Goal: Book appointment/travel/reservation

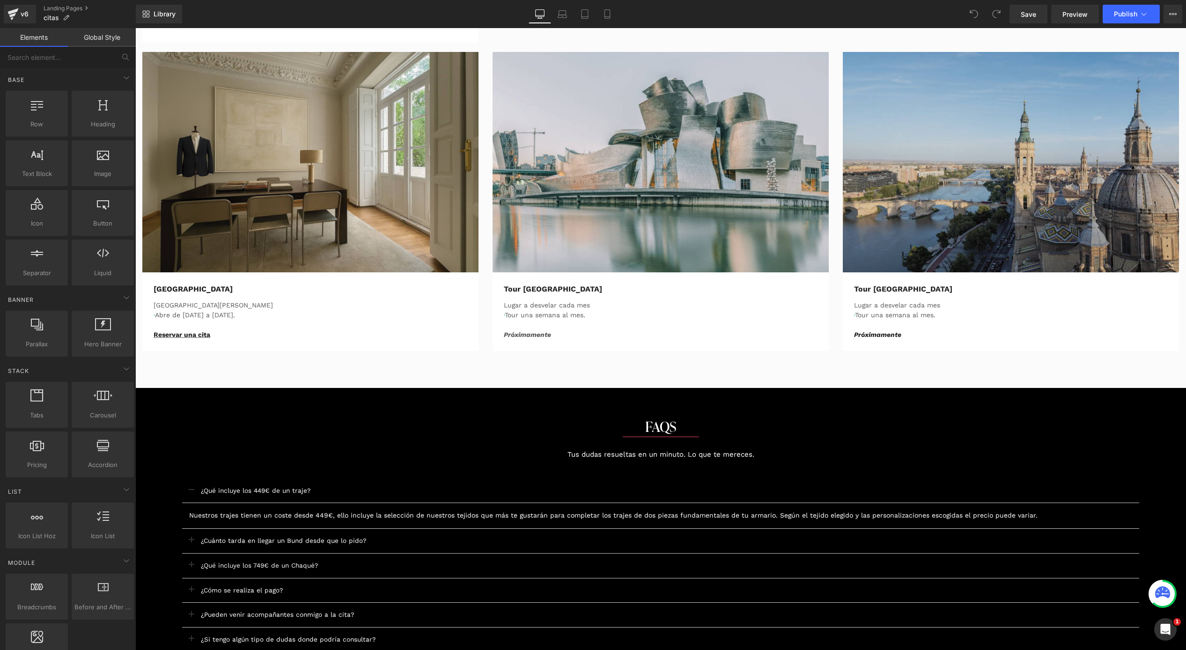
scroll to position [687, 0]
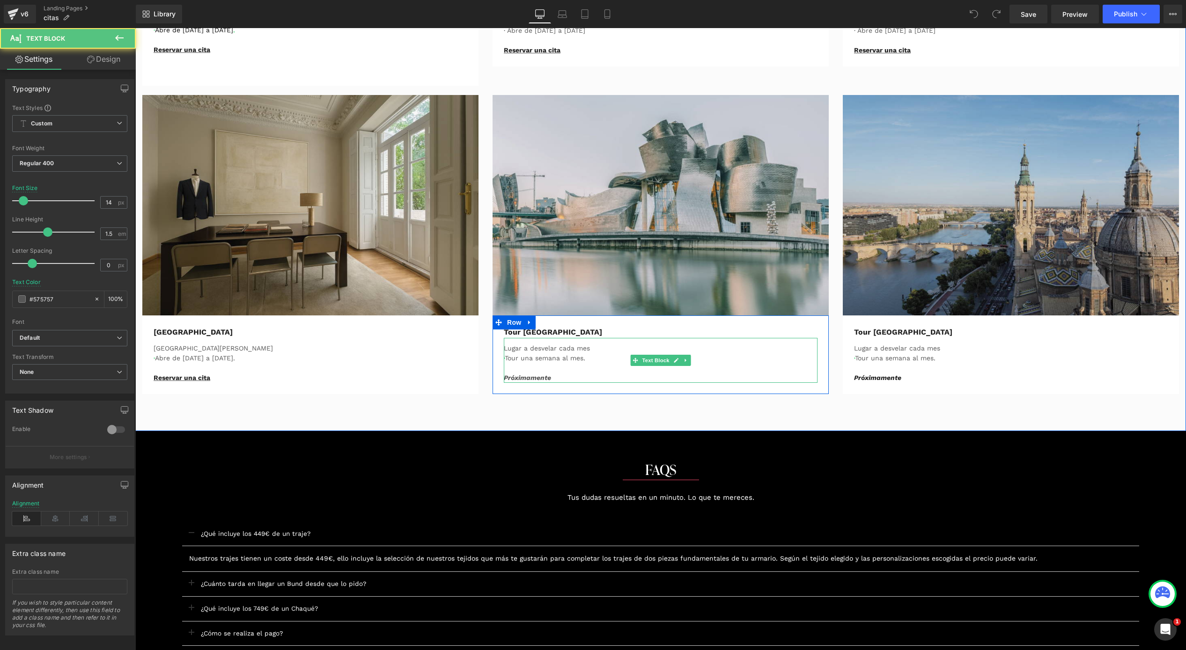
click at [522, 359] on p "· Tour una semana al mes." at bounding box center [661, 358] width 314 height 10
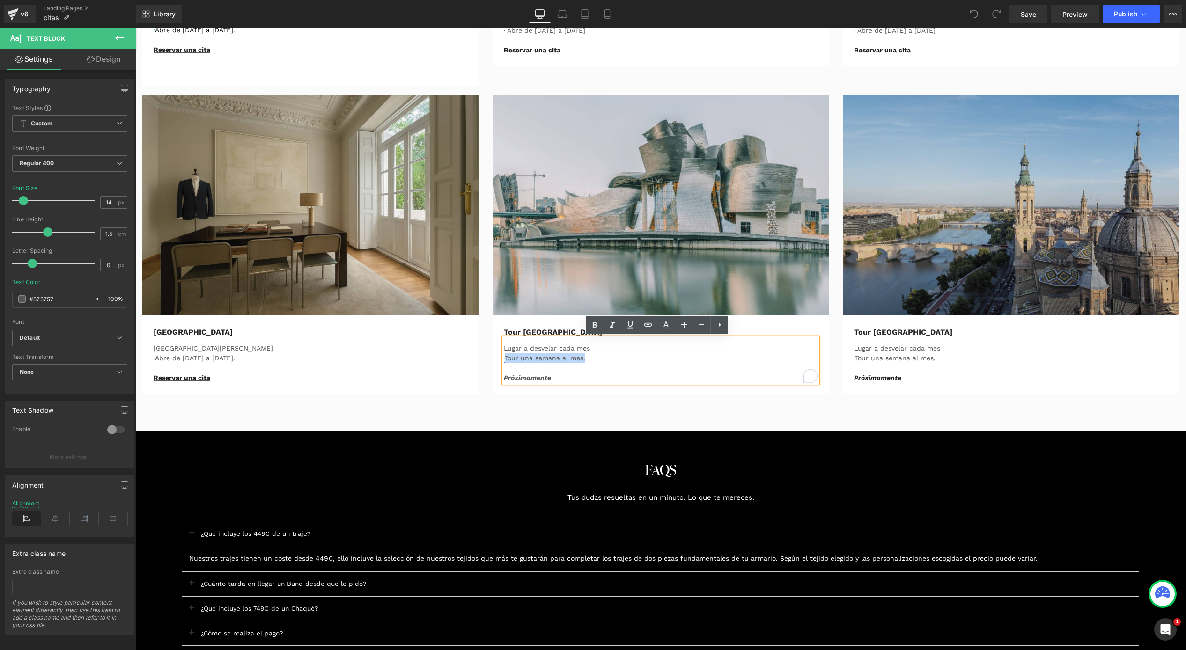
drag, startPoint x: 594, startPoint y: 356, endPoint x: 503, endPoint y: 356, distance: 91.3
click at [504, 356] on p "· Tour una semana al mes." at bounding box center [661, 358] width 314 height 10
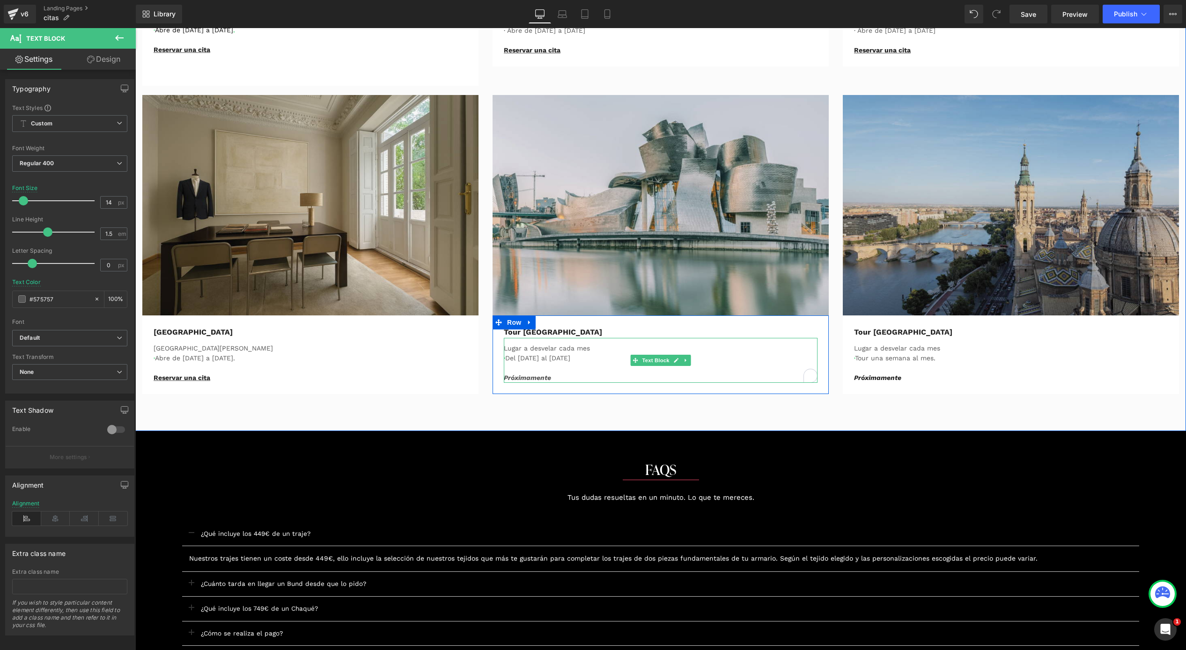
click at [512, 355] on p "· Del [DATE] al [DATE]" at bounding box center [661, 358] width 314 height 10
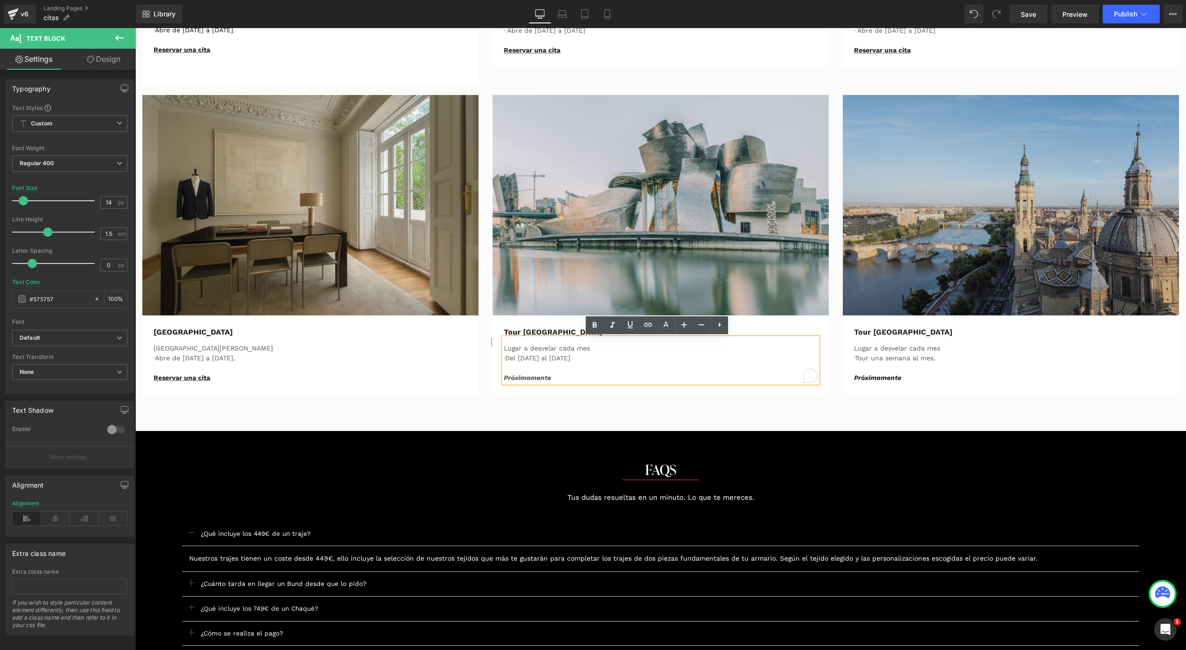
drag, startPoint x: 505, startPoint y: 357, endPoint x: 597, endPoint y: 356, distance: 91.7
click at [597, 356] on p "· Del [DATE] al [DATE]" at bounding box center [661, 358] width 314 height 10
copy p "Del [DATE] al [DATE]"
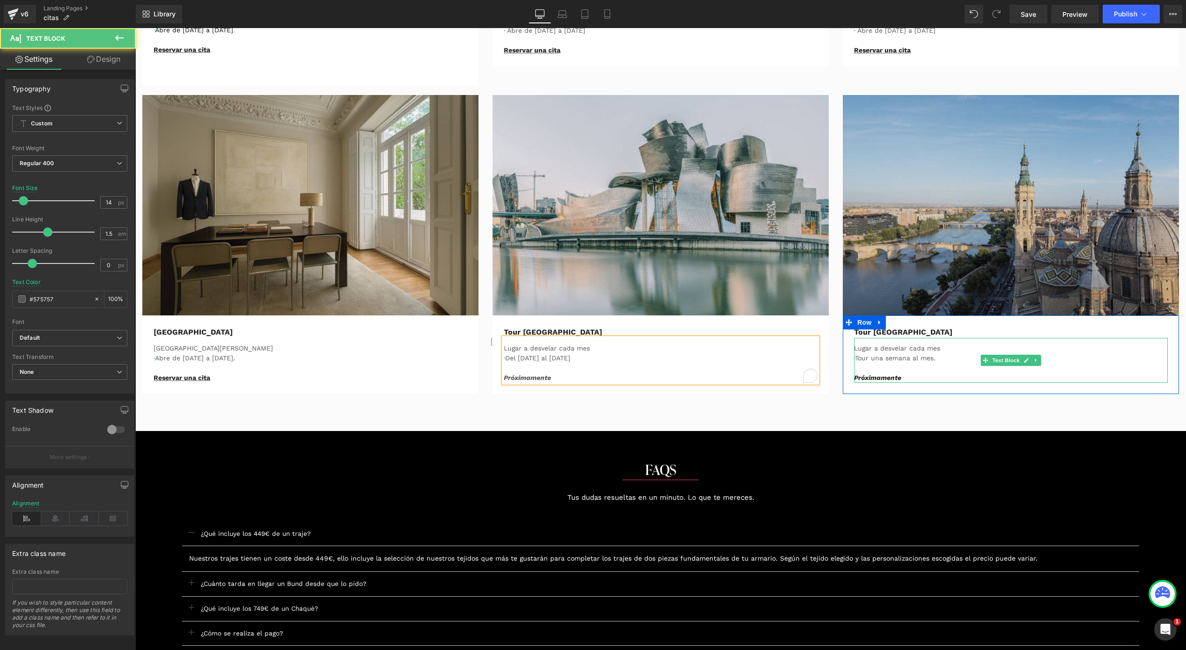
click at [886, 358] on p "· Tour una semana al mes." at bounding box center [1011, 363] width 314 height 20
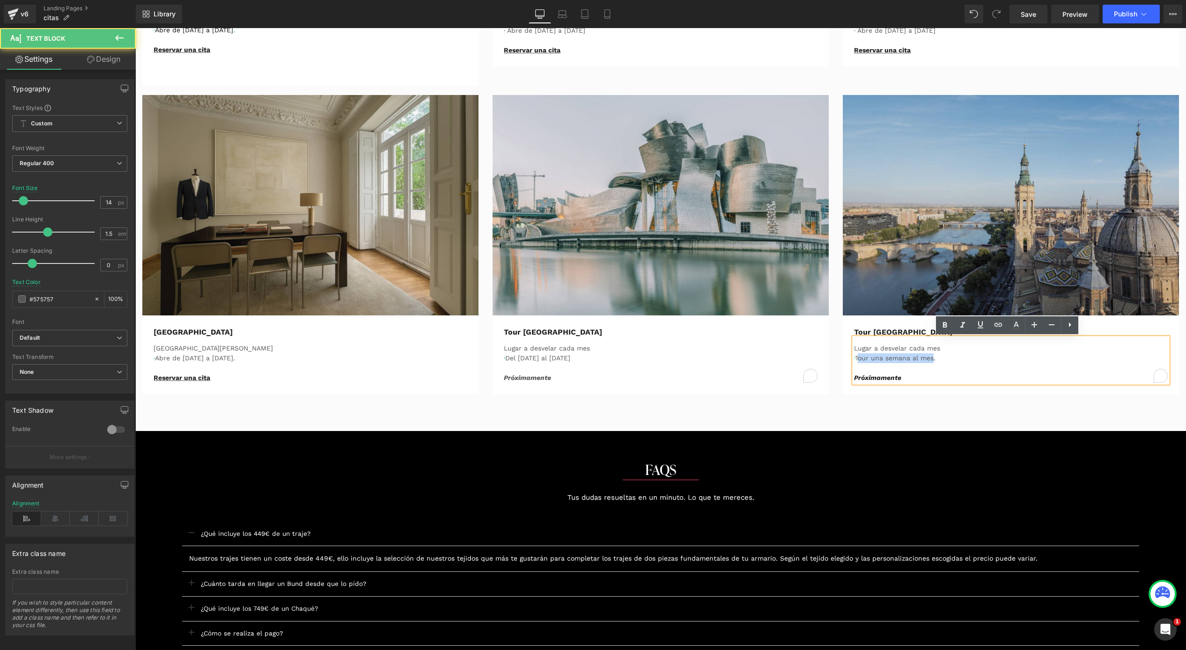
drag, startPoint x: 856, startPoint y: 357, endPoint x: 933, endPoint y: 356, distance: 77.2
click at [933, 356] on p "· Tour una semana al mes." at bounding box center [1011, 363] width 314 height 20
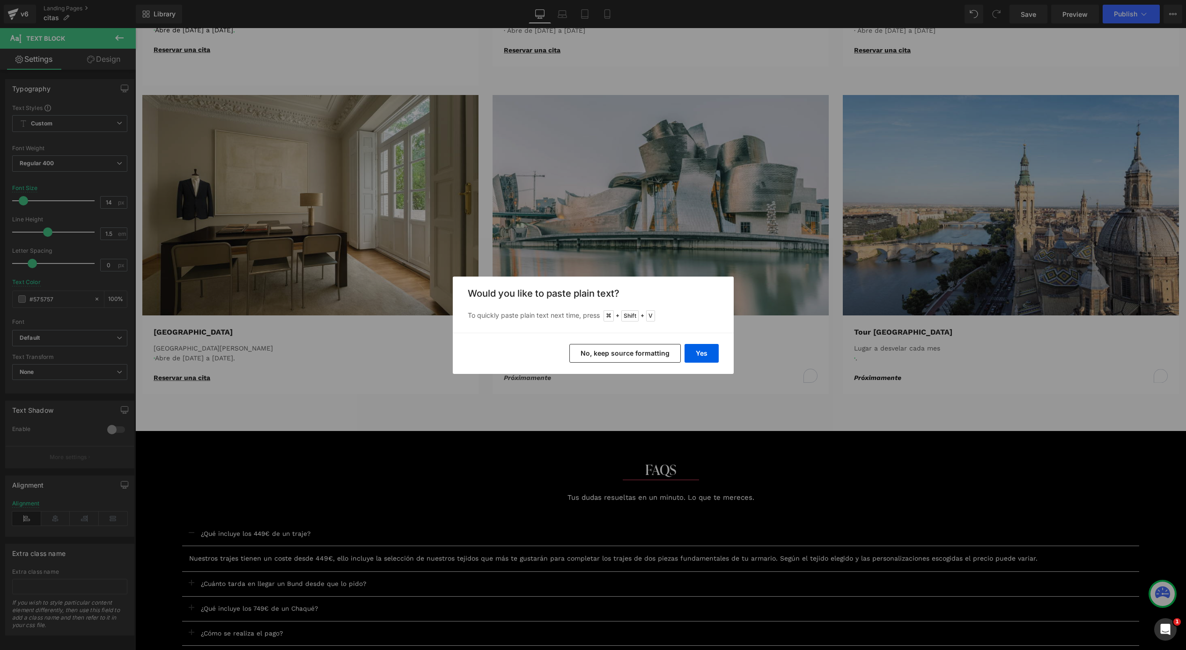
click at [596, 339] on div "Yes No, keep source formatting" at bounding box center [593, 353] width 281 height 41
click at [612, 354] on button "No, keep source formatting" at bounding box center [624, 353] width 111 height 19
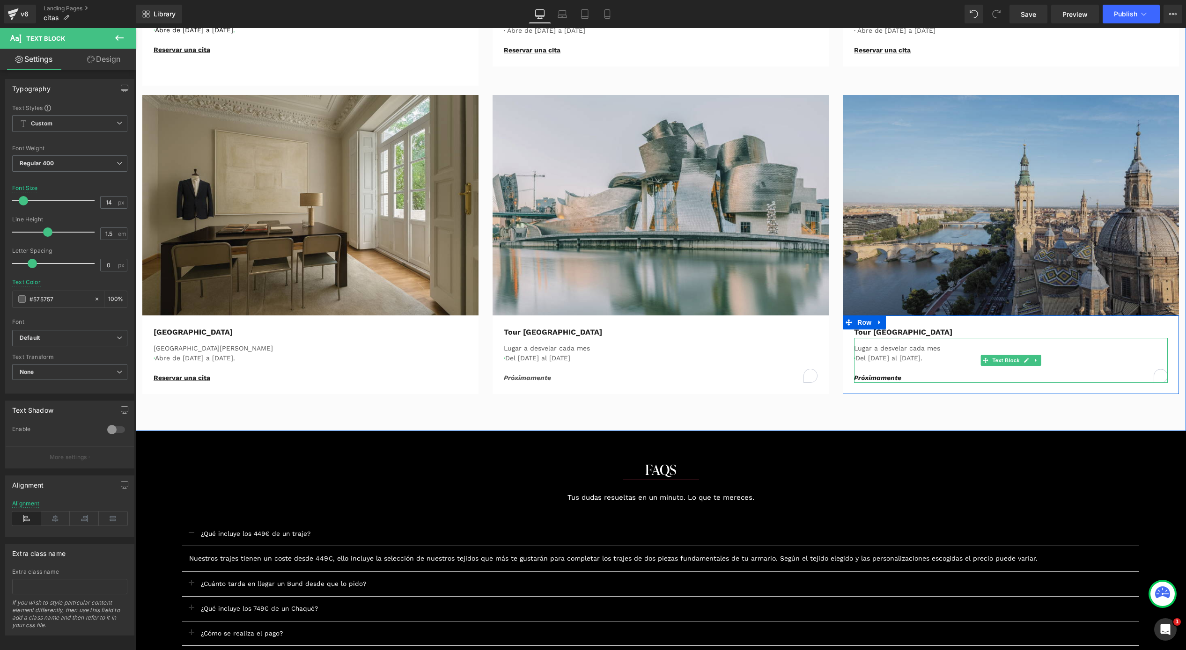
click at [868, 356] on span "Del [DATE] al [DATE]" at bounding box center [887, 357] width 65 height 7
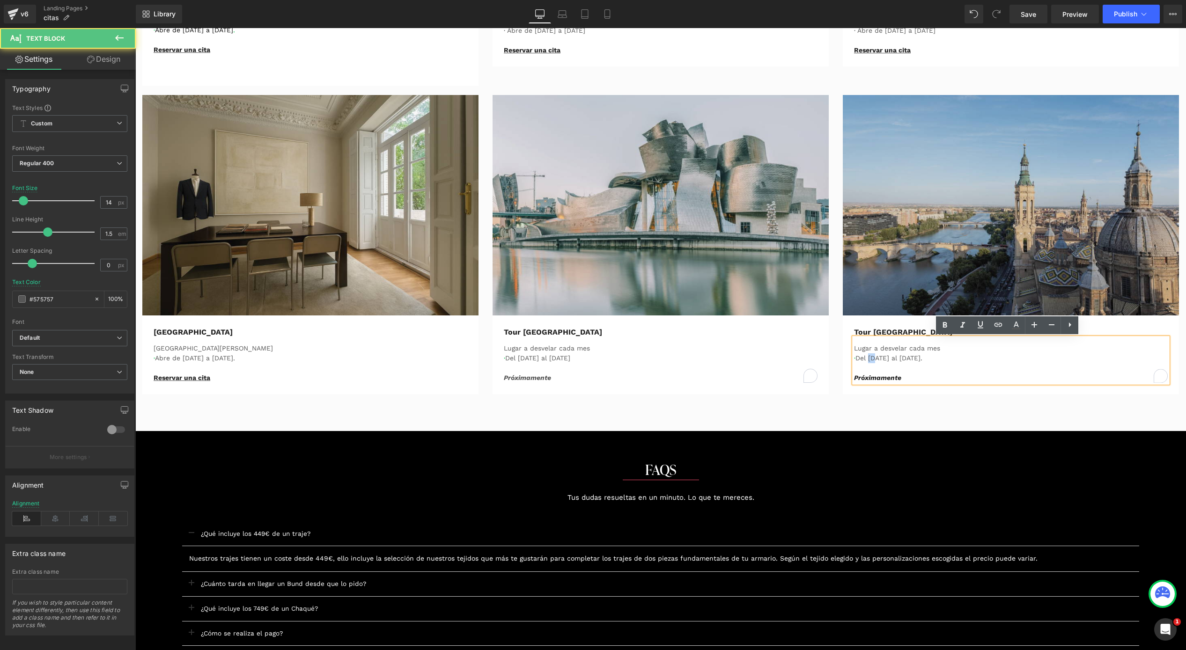
click at [868, 356] on span "Del [DATE] al [DATE]" at bounding box center [887, 357] width 65 height 7
click at [889, 359] on span "Del 22 al [DATE]" at bounding box center [880, 357] width 51 height 7
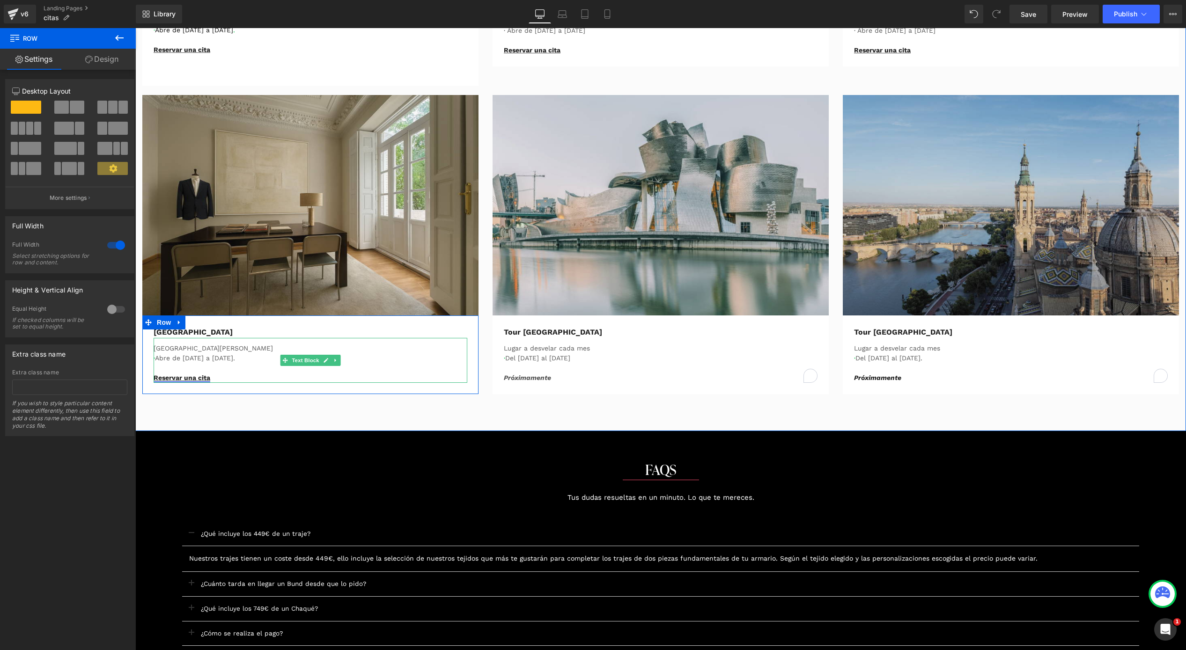
click at [179, 378] on link "Reservar una cita" at bounding box center [182, 377] width 57 height 7
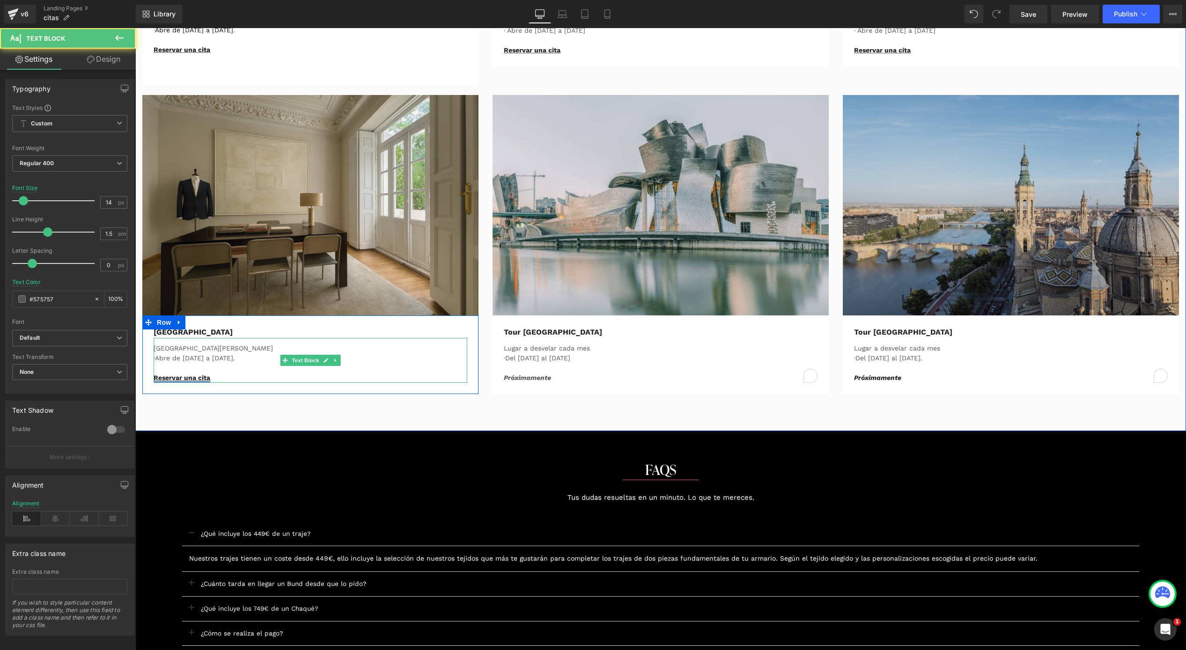
click at [180, 376] on link "Reservar una cita" at bounding box center [182, 377] width 57 height 7
click at [205, 374] on link "Reservar una cita" at bounding box center [182, 377] width 57 height 7
click at [216, 378] on p "Reservar una cita" at bounding box center [311, 378] width 314 height 10
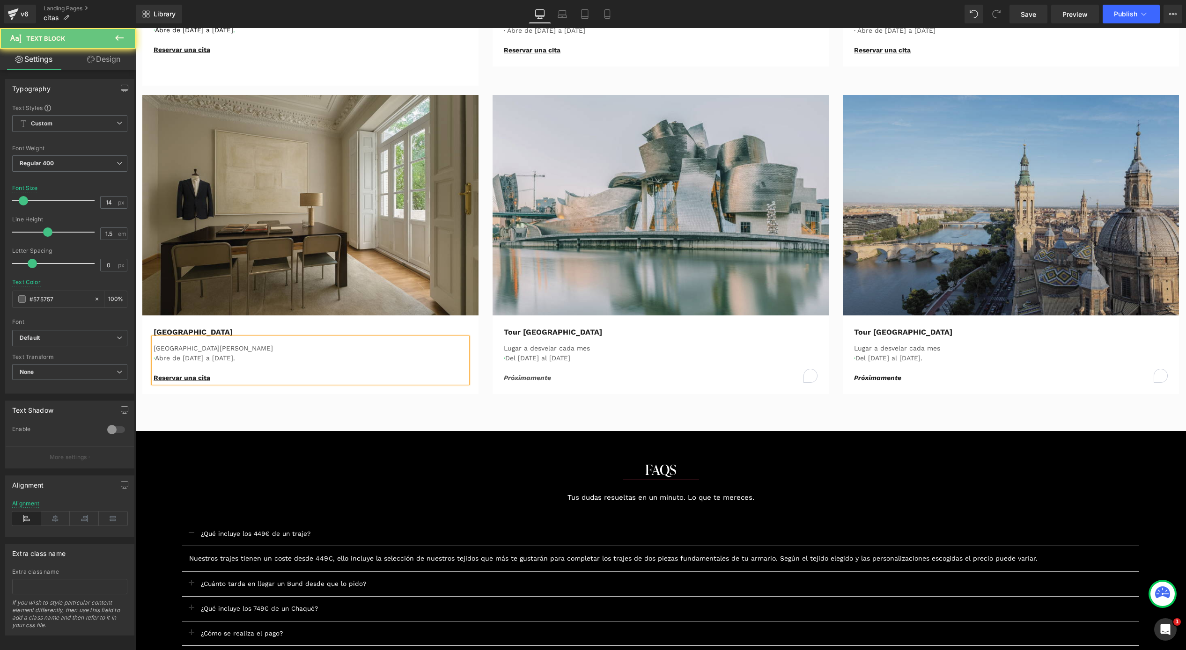
click at [216, 378] on p "Reservar una cita" at bounding box center [311, 378] width 314 height 10
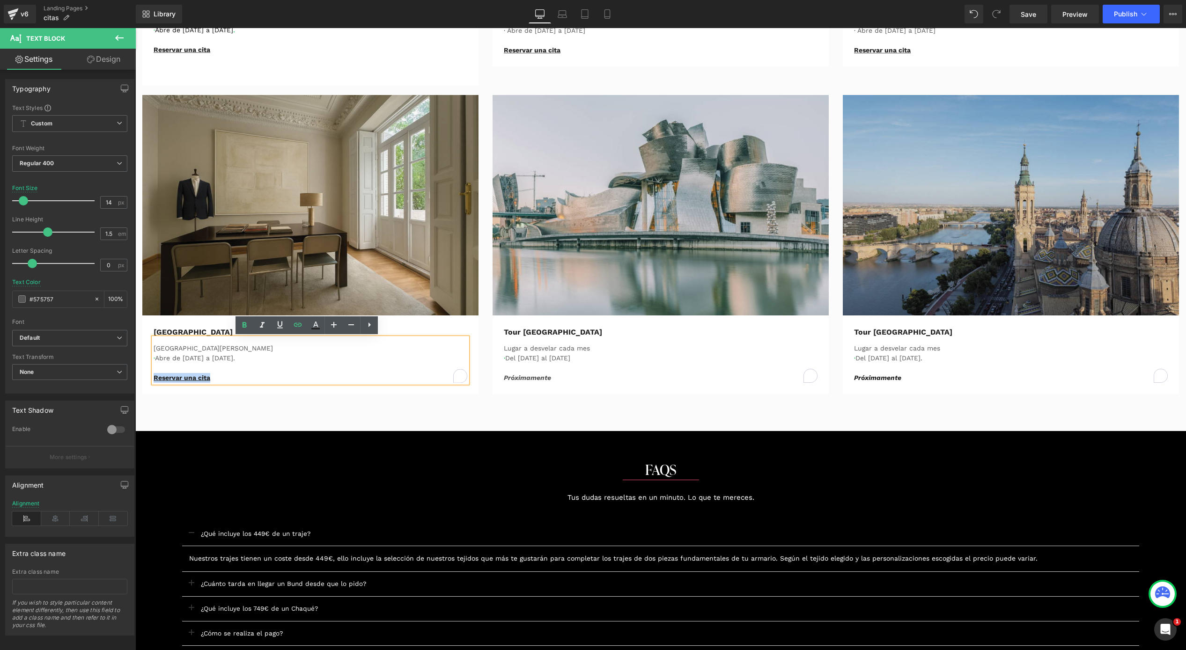
drag, startPoint x: 215, startPoint y: 377, endPoint x: 134, endPoint y: 374, distance: 81.0
click at [135, 374] on html "Ir directamente al contenido RESERVA CITA EN TU BUNDCLUB MÁS CERCANO Y PERSONAL…" at bounding box center [660, 232] width 1050 height 1782
click at [300, 328] on icon at bounding box center [297, 324] width 11 height 11
click at [249, 396] on input "[URL][DOMAIN_NAME]" at bounding box center [218, 397] width 144 height 23
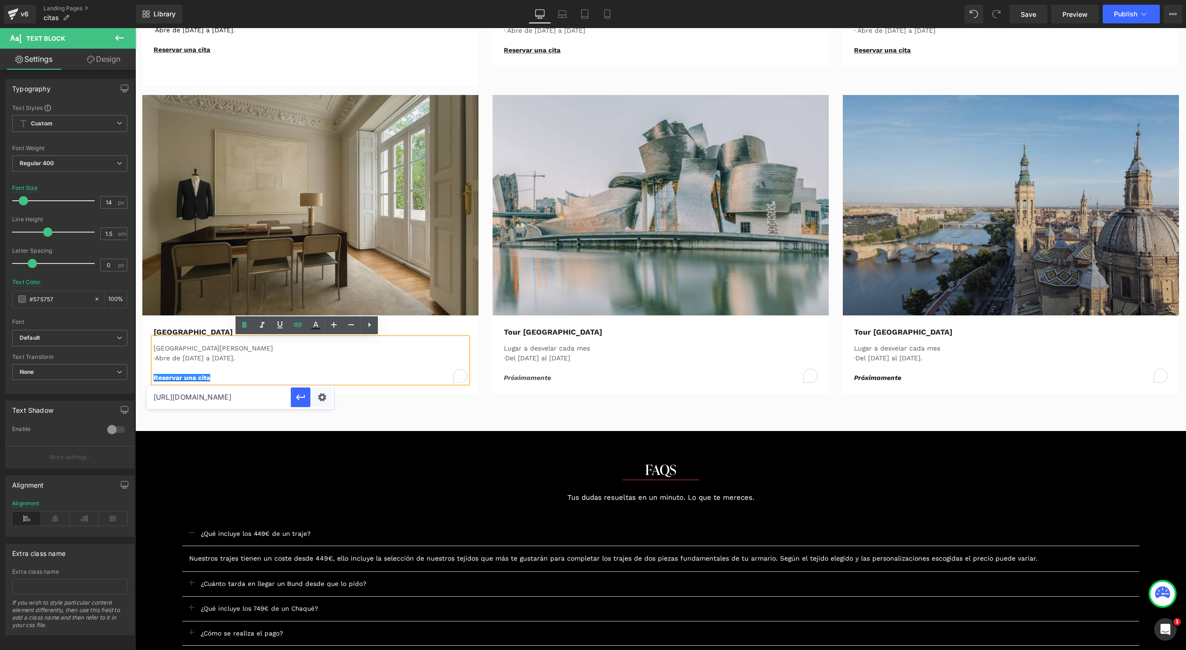
click at [249, 396] on input "[URL][DOMAIN_NAME]" at bounding box center [218, 397] width 144 height 23
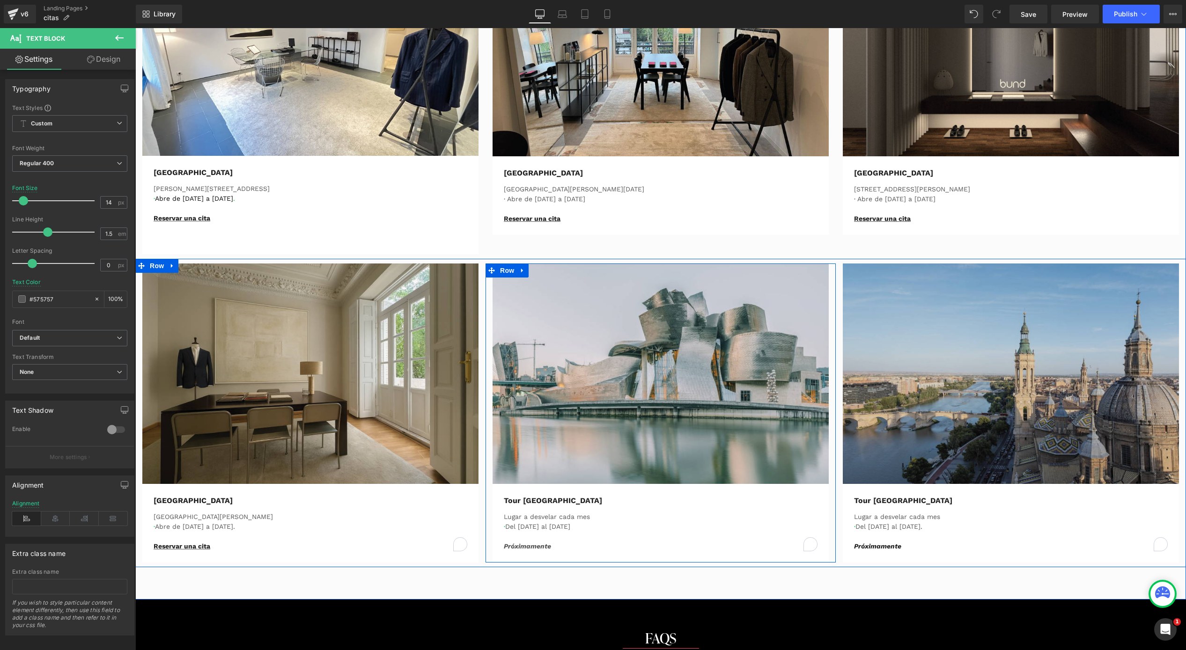
scroll to position [712, 0]
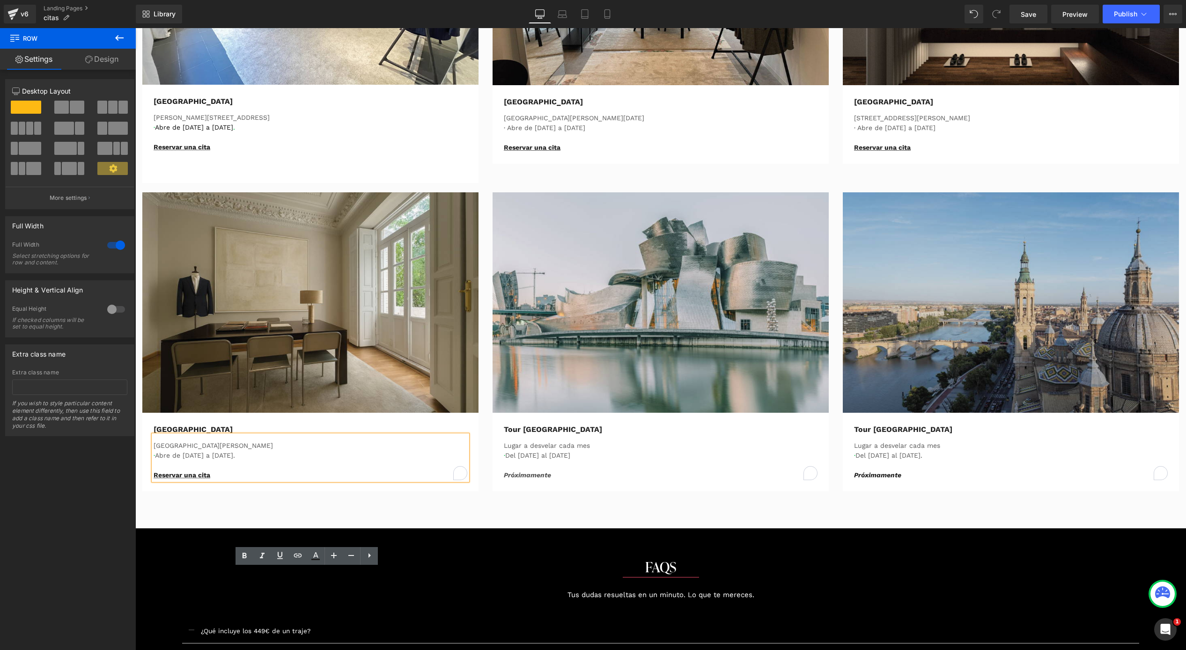
scroll to position [654, 0]
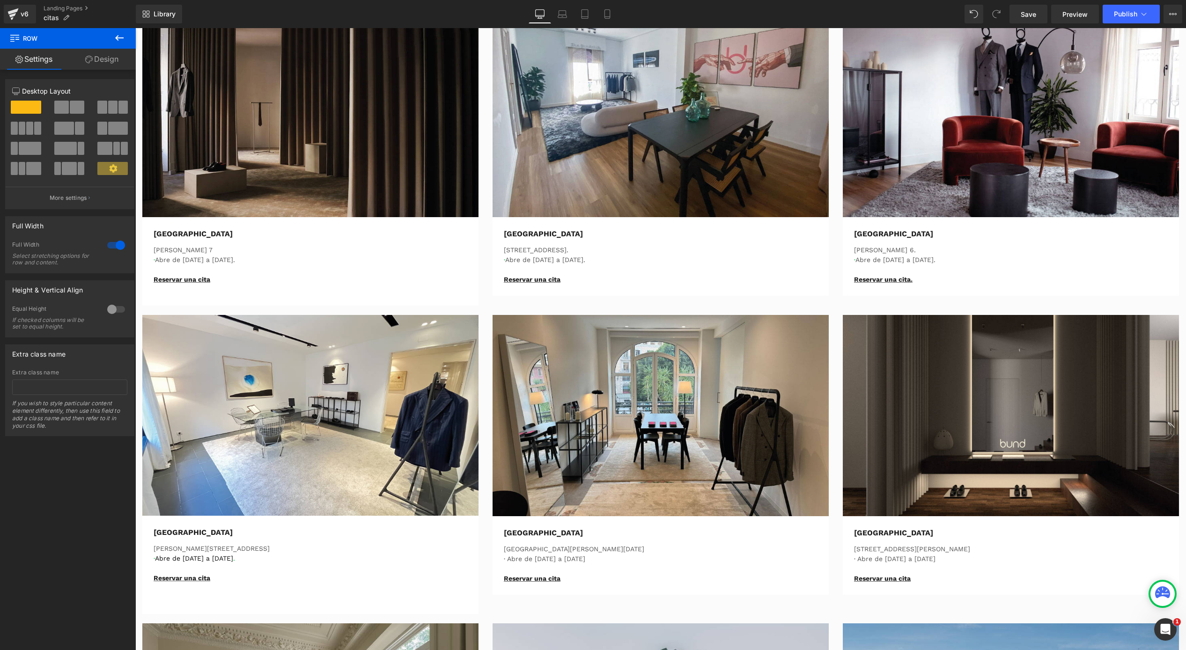
scroll to position [0, 0]
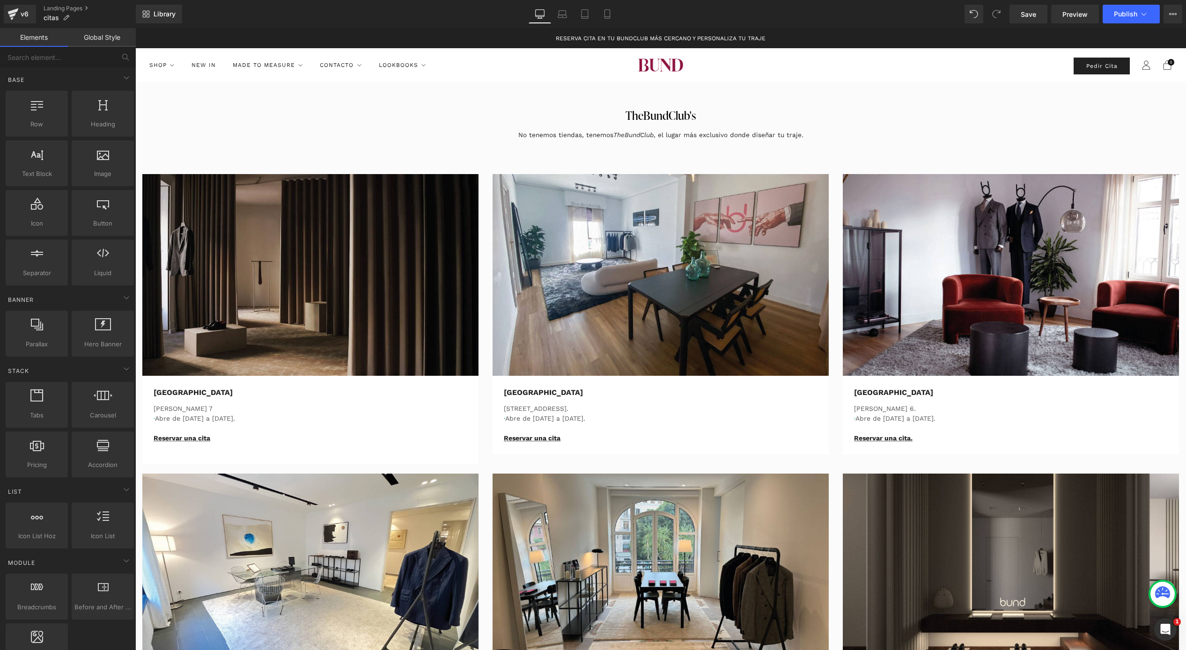
click at [649, 35] on span "RESERVA CITA EN TU BUNDCLUB MÁS CERCANO Y PERSONALIZA TU TRAJE" at bounding box center [661, 38] width 210 height 7
click at [1128, 14] on span "Publish" at bounding box center [1124, 13] width 23 height 7
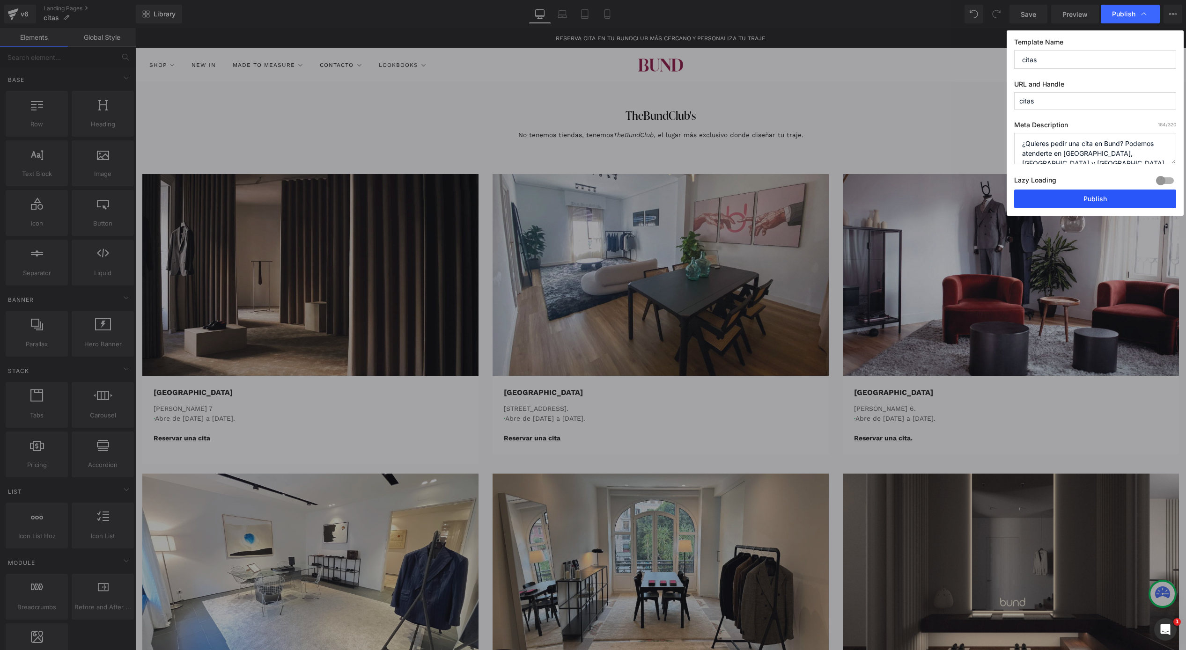
click at [1065, 203] on button "Publish" at bounding box center [1095, 199] width 162 height 19
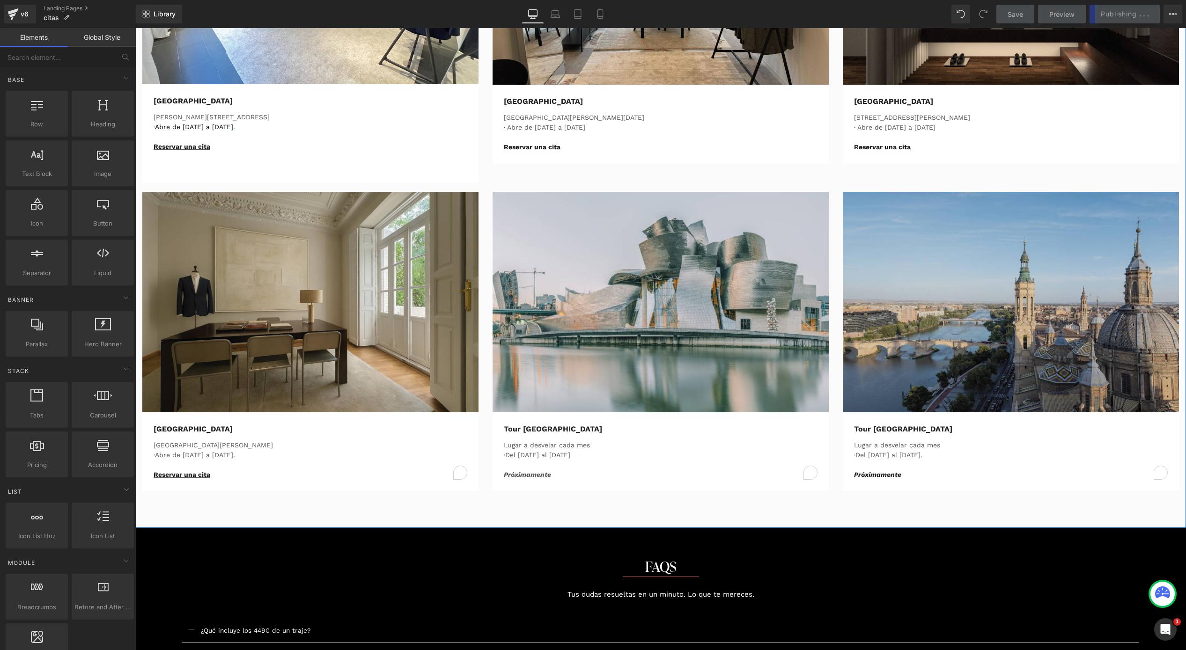
scroll to position [773, 0]
